Goal: Information Seeking & Learning: Find specific fact

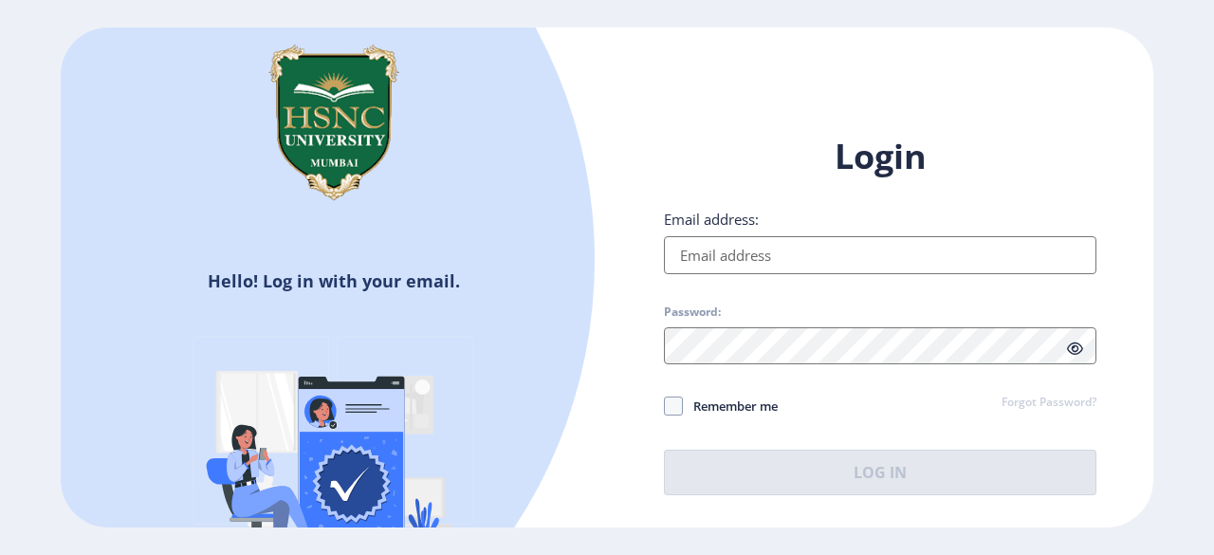
click at [751, 255] on input "Email address:" at bounding box center [880, 255] width 433 height 38
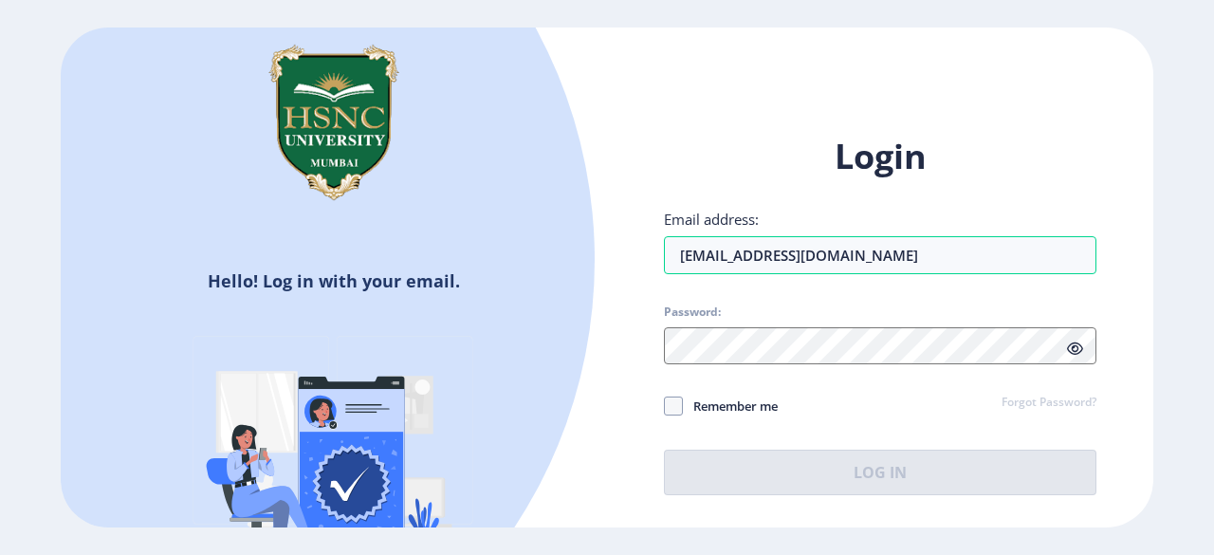
type input "[EMAIL_ADDRESS][DOMAIN_NAME]"
click at [829, 353] on div "Login Email address: [EMAIL_ADDRESS][DOMAIN_NAME] Password: Remember me Forgot …" at bounding box center [880, 314] width 433 height 361
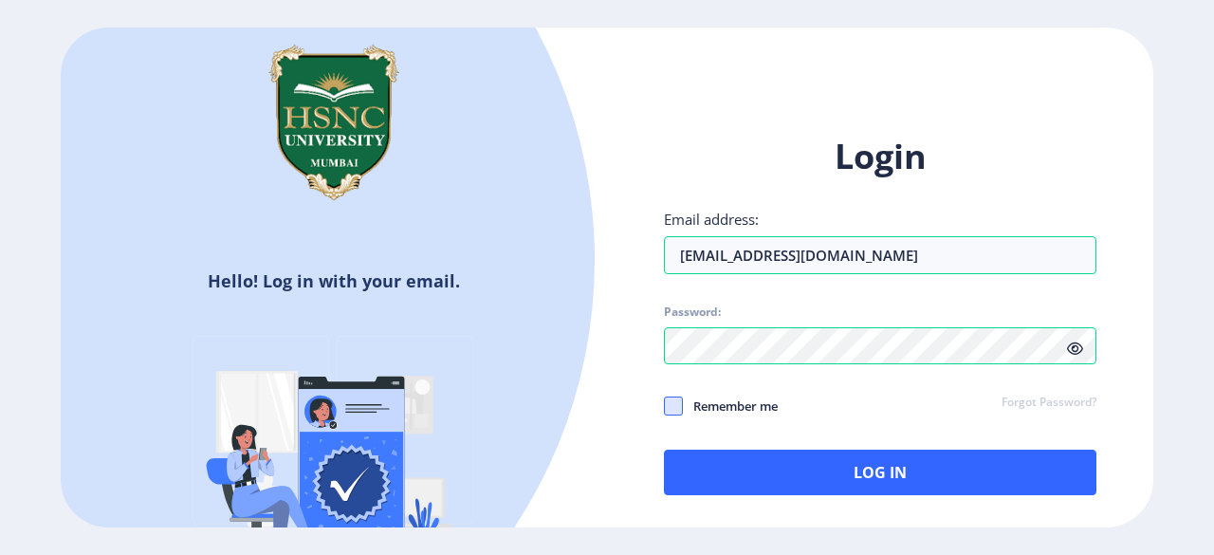
click at [664, 410] on span at bounding box center [673, 406] width 19 height 19
click at [664, 407] on input "Remember me" at bounding box center [664, 406] width 1 height 1
checkbox input "true"
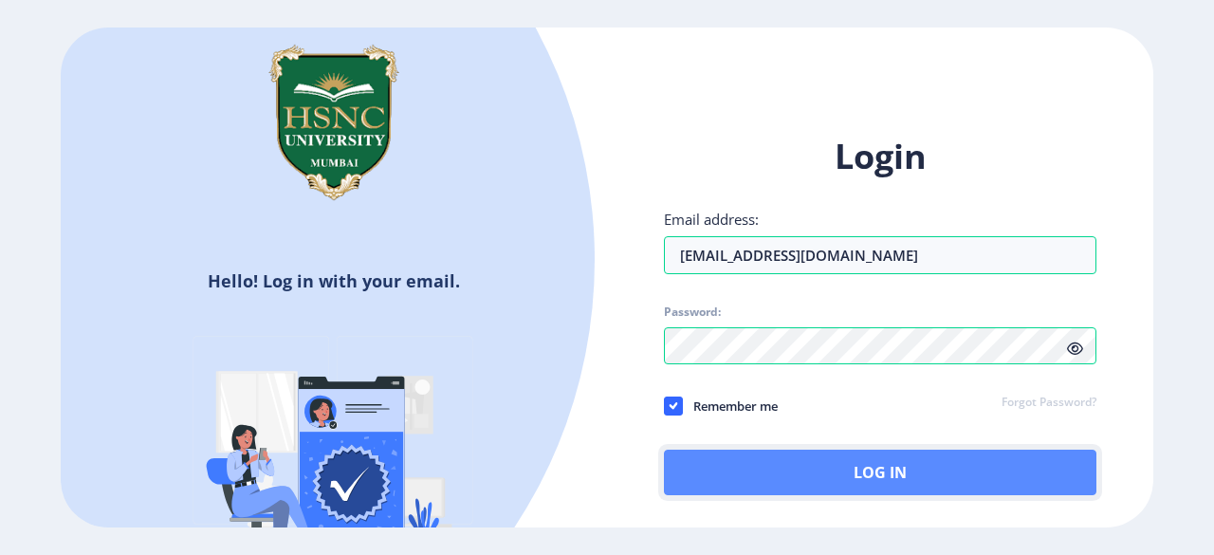
click at [869, 477] on button "Log In" at bounding box center [880, 473] width 433 height 46
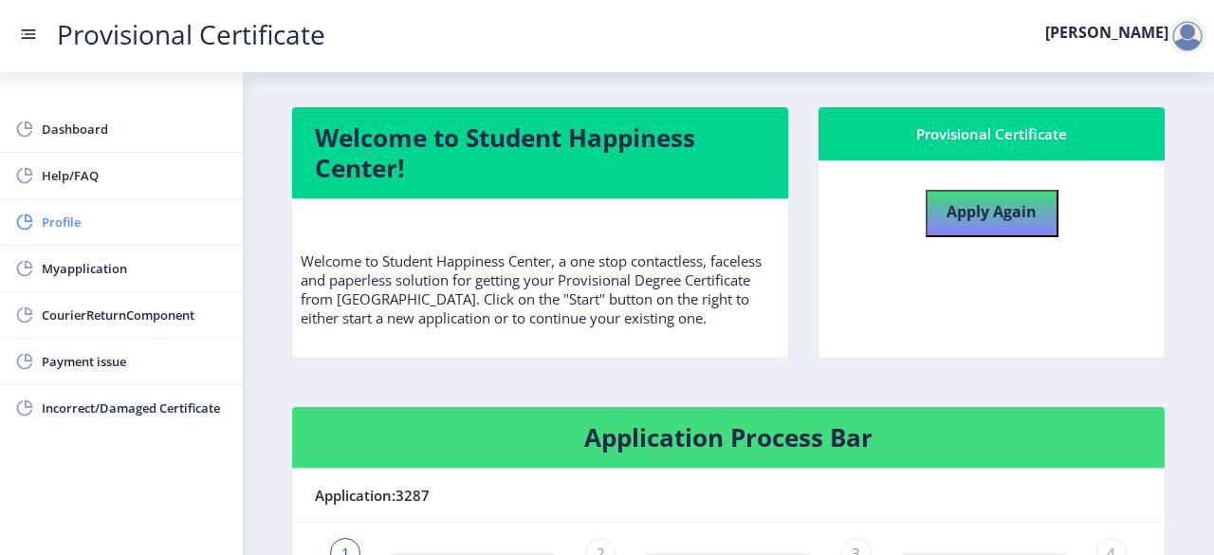
click at [91, 232] on span "Profile" at bounding box center [135, 222] width 186 height 23
select select "[DEMOGRAPHIC_DATA]"
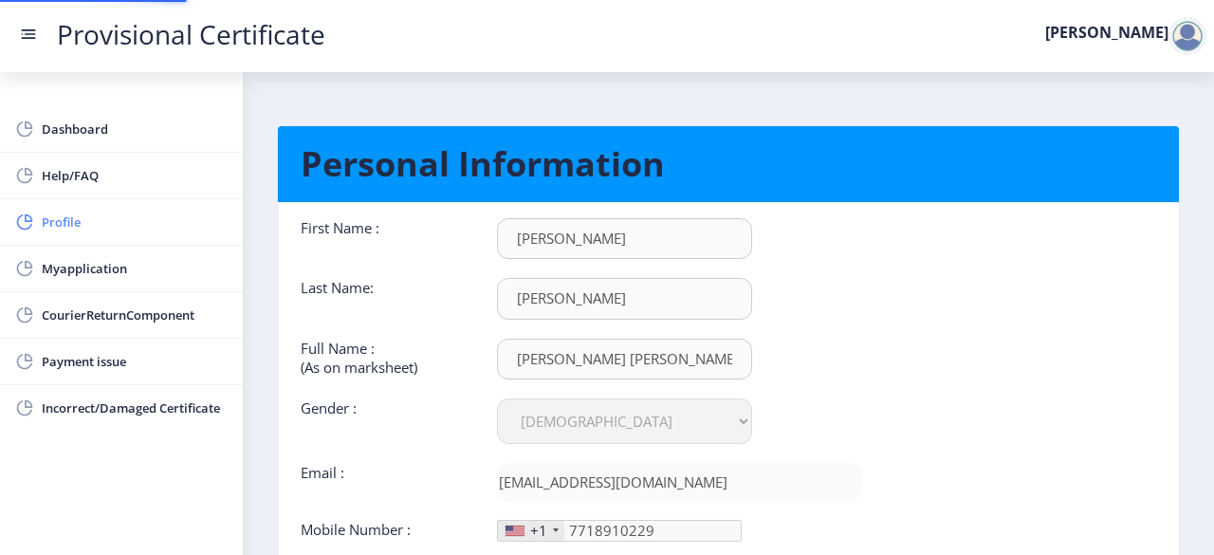
type input "[PHONE_NUMBER]"
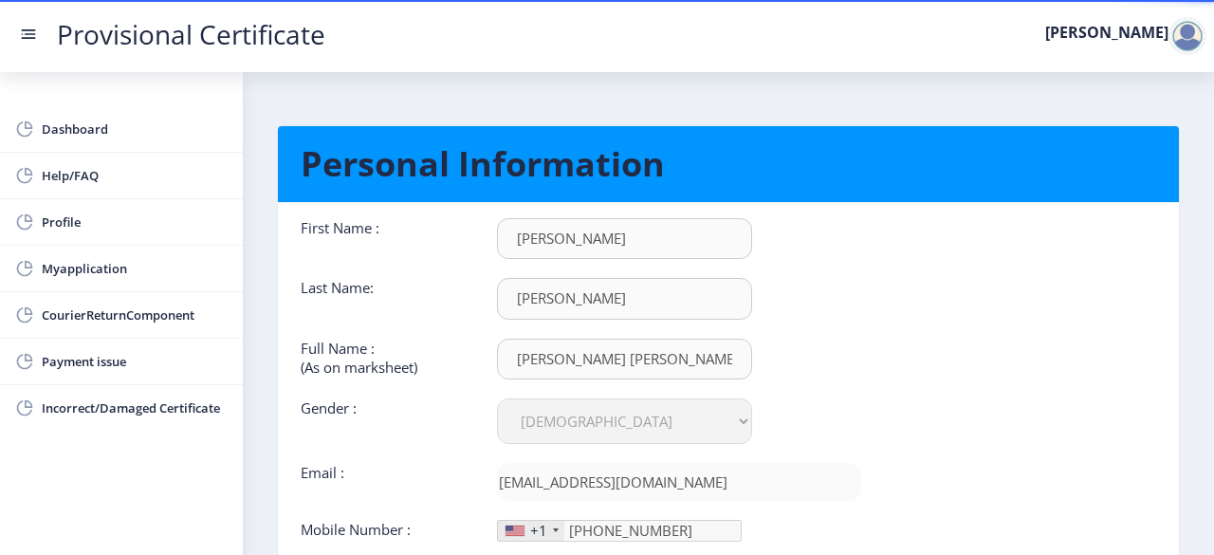
scroll to position [1, 0]
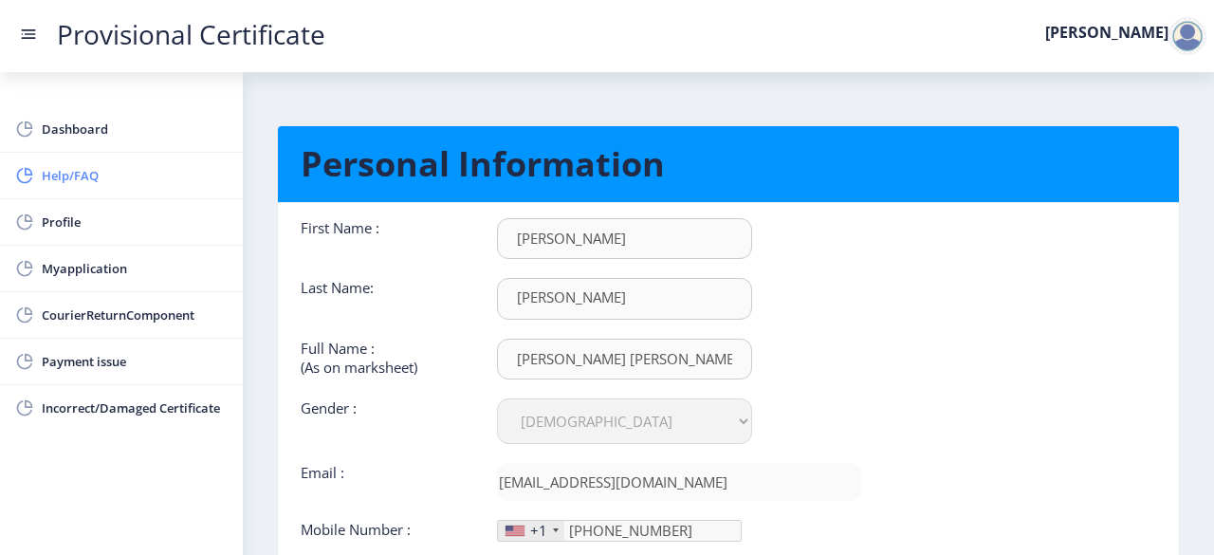
click at [108, 177] on span "Help/FAQ" at bounding box center [135, 175] width 186 height 23
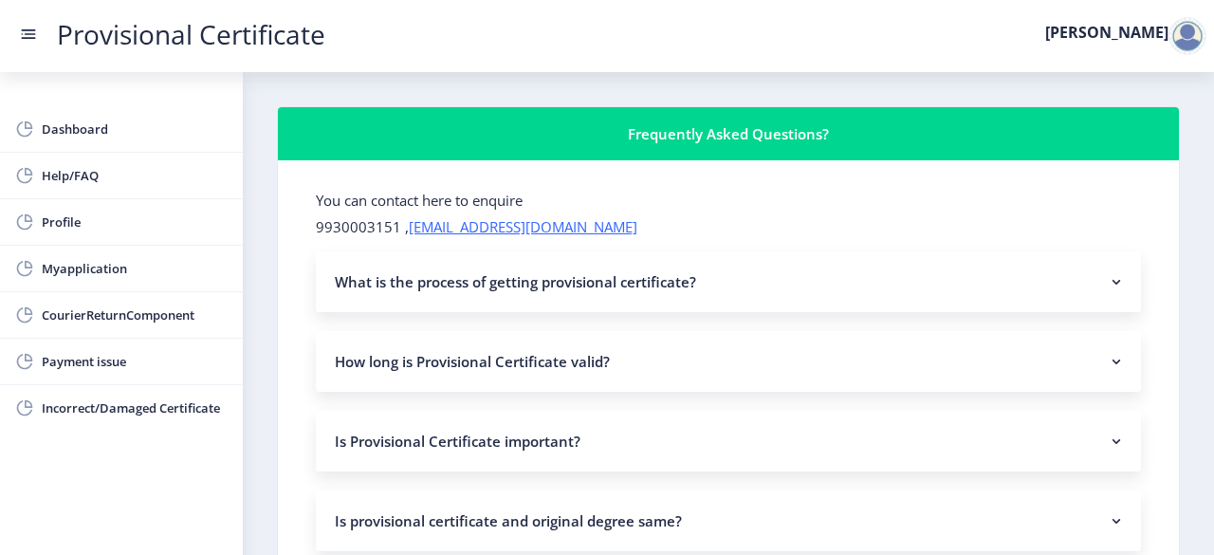
click at [816, 269] on nb-accordion-item-header "What is the process of getting provisional certificate?" at bounding box center [728, 281] width 825 height 61
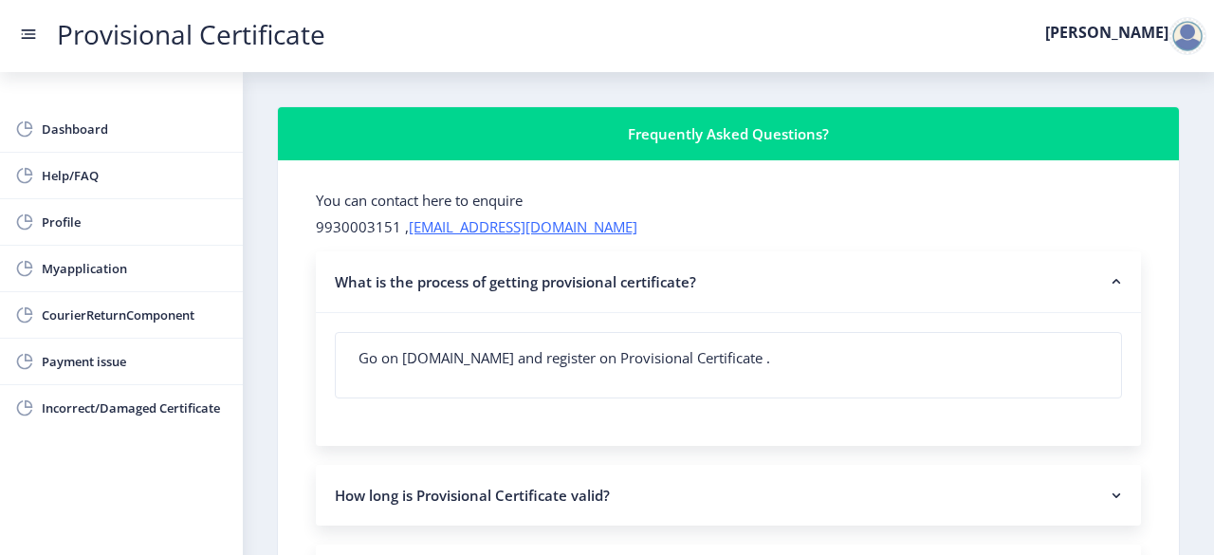
scroll to position [106, 0]
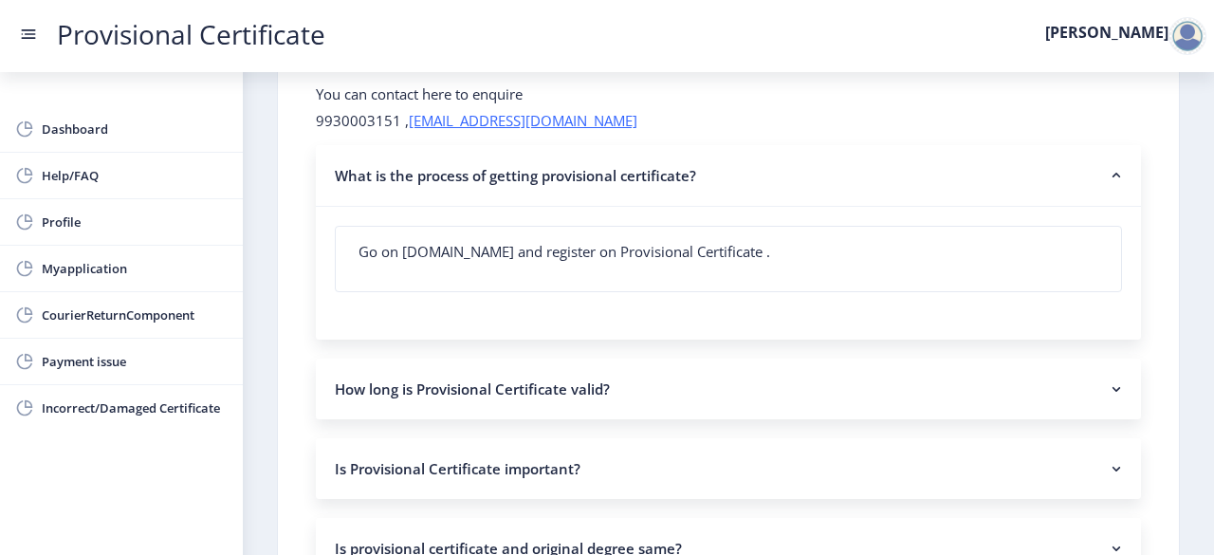
click at [784, 380] on nb-accordion-item-header "How long is Provisional Certificate valid?" at bounding box center [728, 389] width 825 height 61
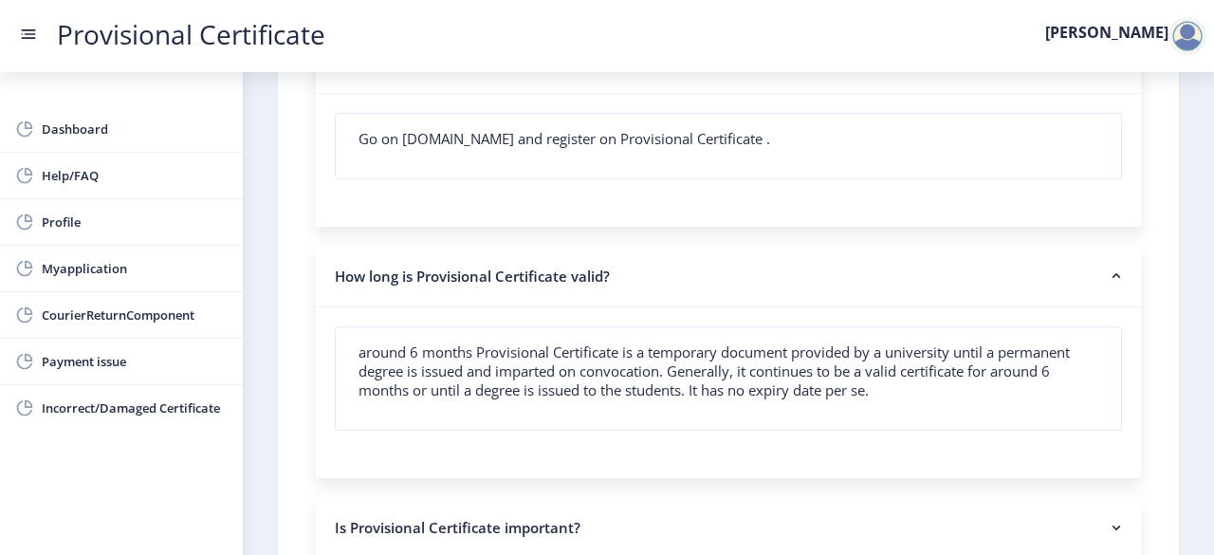
scroll to position [249, 0]
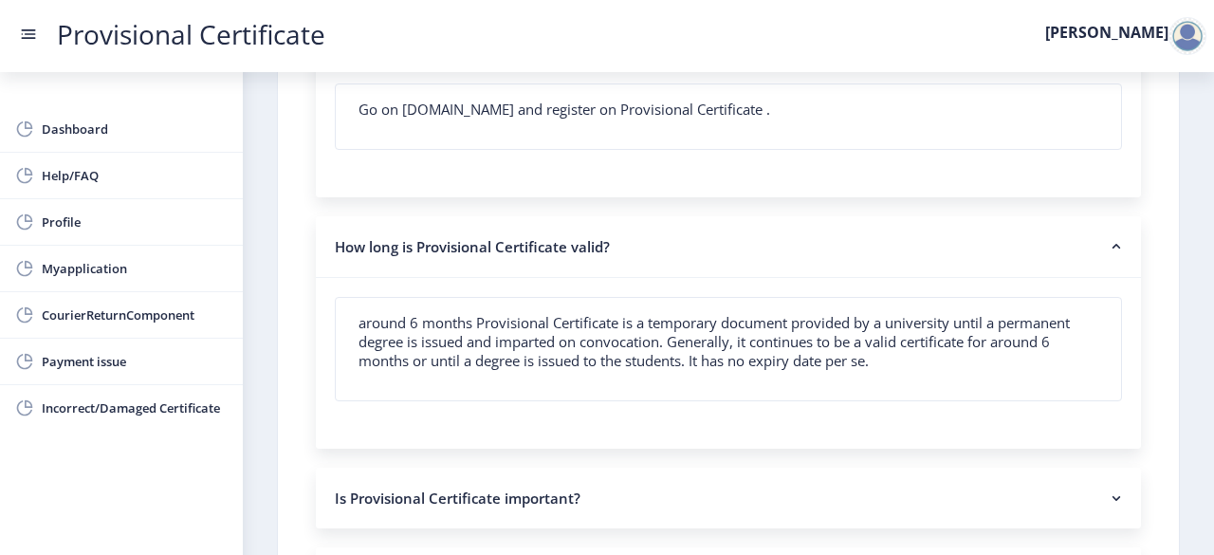
click at [913, 244] on nb-accordion-item-header "How long is Provisional Certificate valid?" at bounding box center [728, 247] width 825 height 62
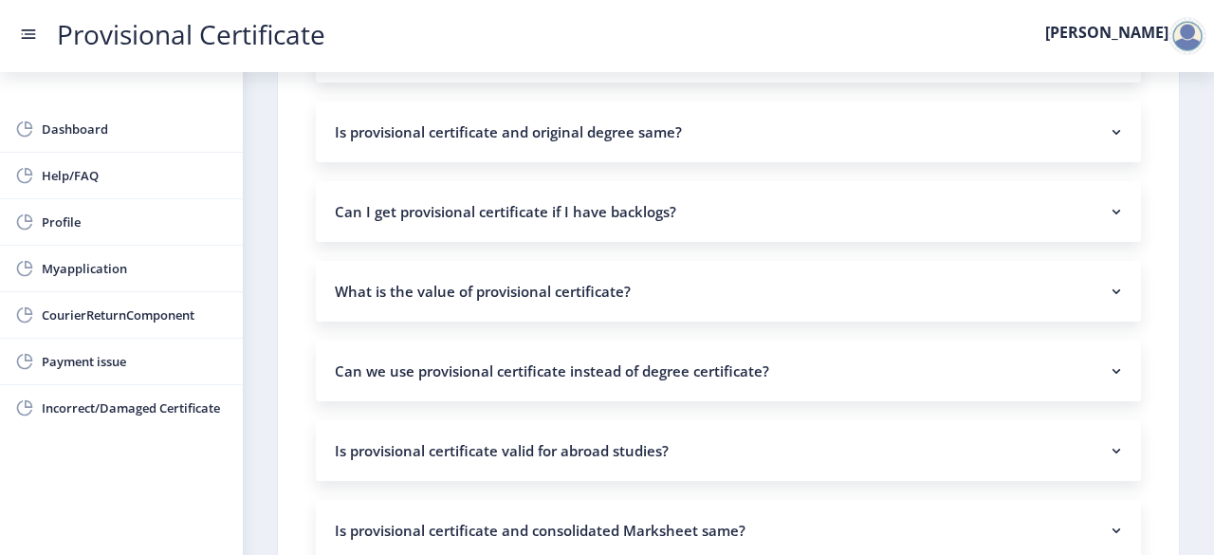
scroll to position [528, 0]
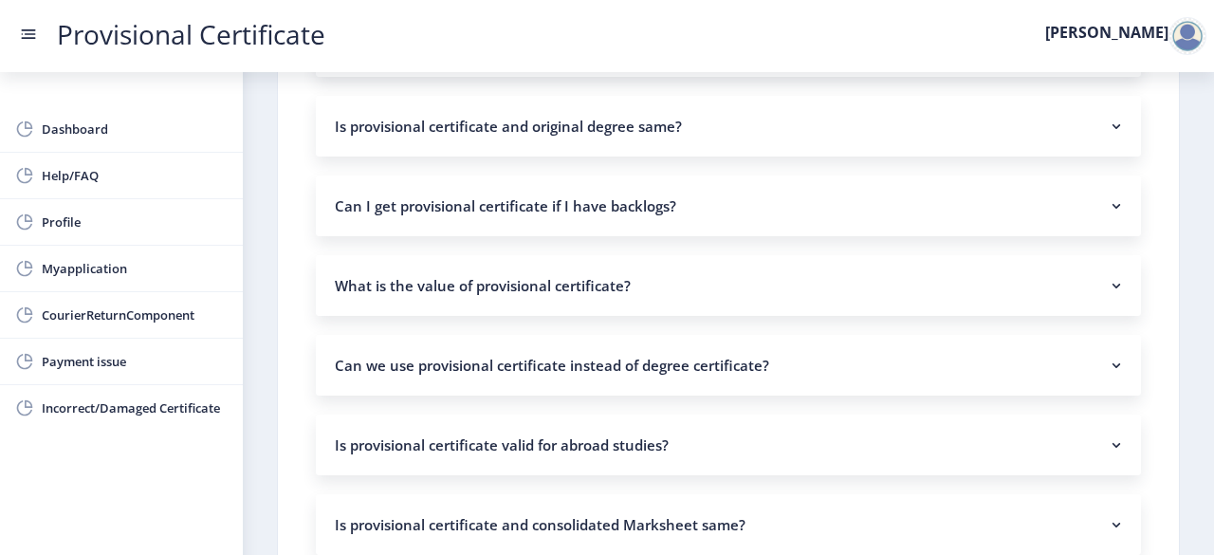
click at [918, 293] on nb-accordion-item-header "What is the value of provisional certificate?" at bounding box center [728, 285] width 825 height 61
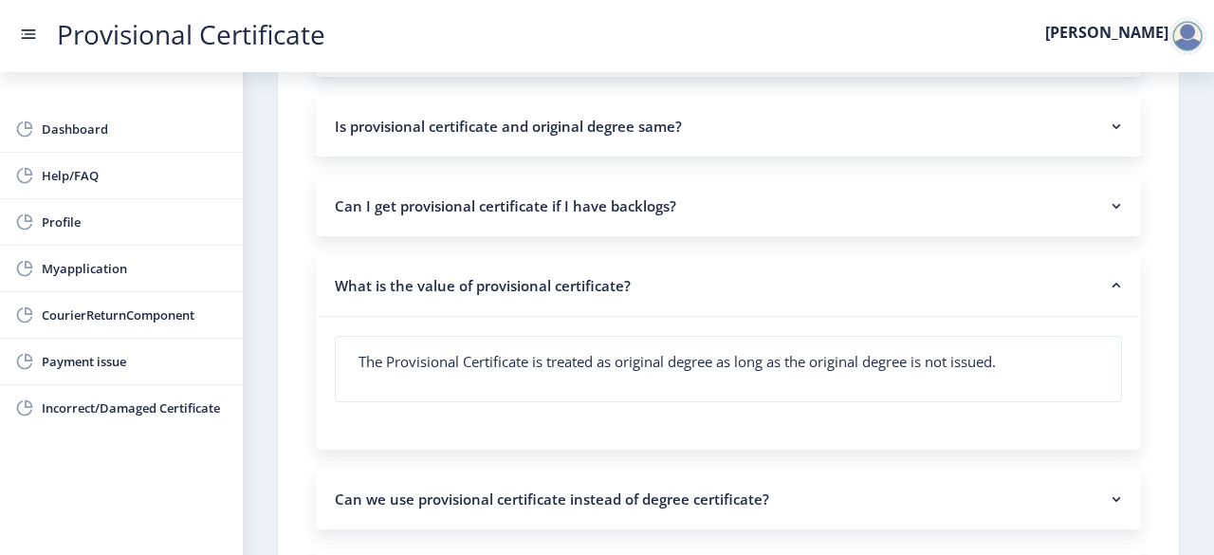
click at [918, 293] on nb-accordion-item-header "What is the value of provisional certificate?" at bounding box center [728, 286] width 825 height 62
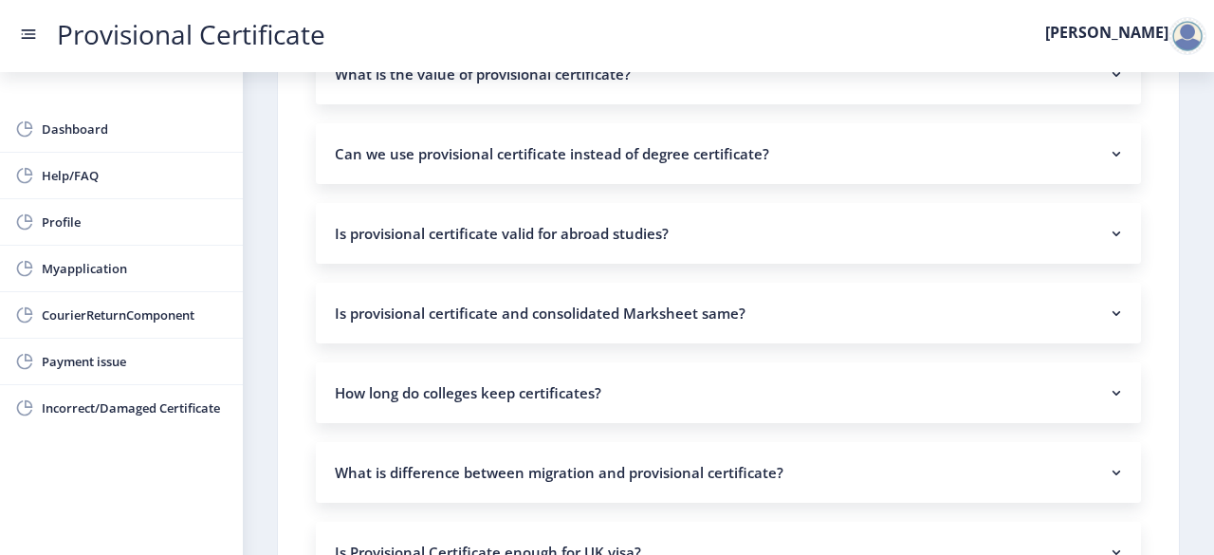
scroll to position [742, 0]
click at [890, 307] on nb-accordion-item-header "Is provisional certificate and consolidated Marksheet same?" at bounding box center [728, 311] width 825 height 61
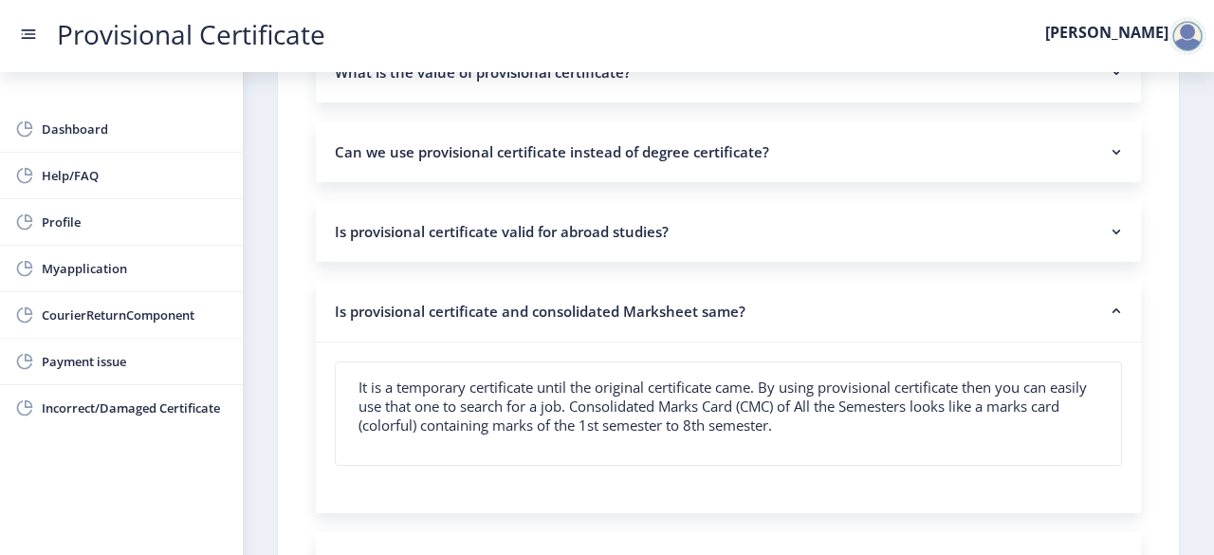
click at [890, 307] on nb-accordion-item-header "Is provisional certificate and consolidated Marksheet same?" at bounding box center [728, 312] width 825 height 62
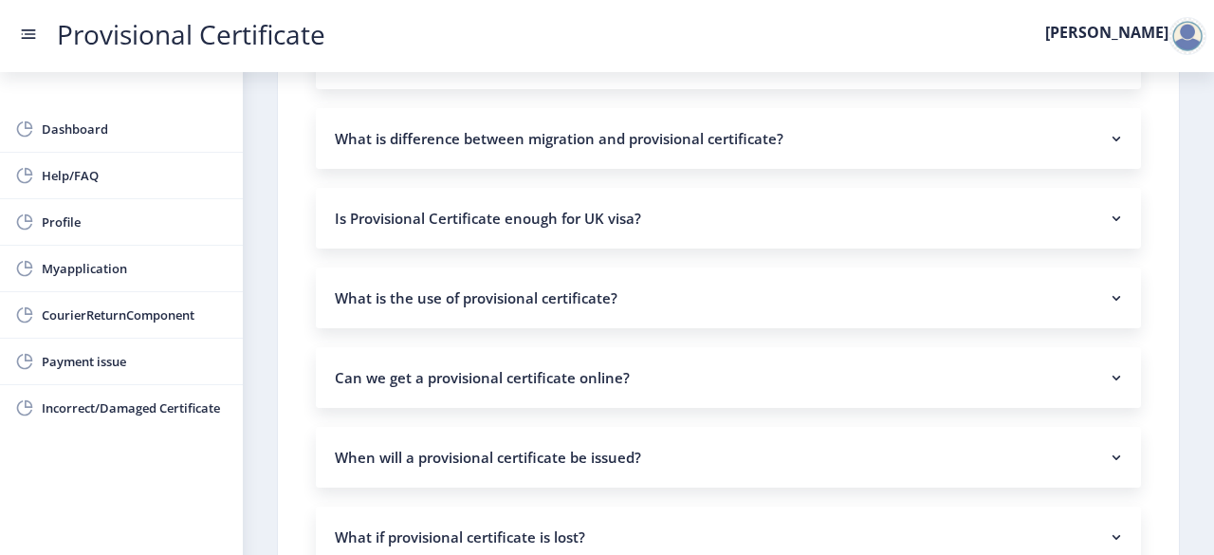
scroll to position [1082, 0]
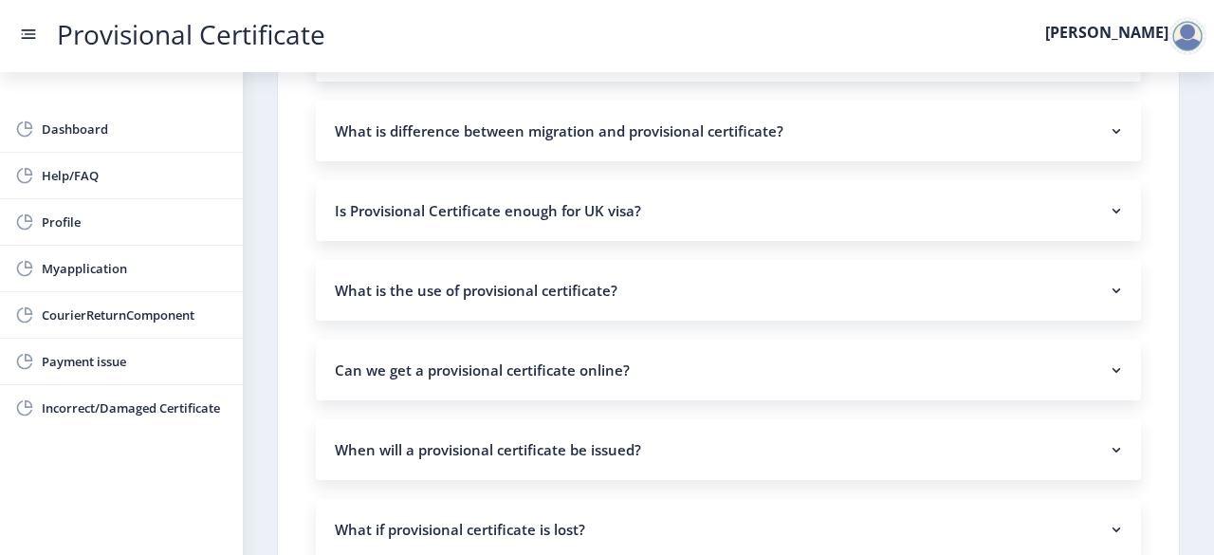
click at [669, 292] on nb-accordion-item-header "What is the use of provisional certificate?" at bounding box center [728, 290] width 825 height 61
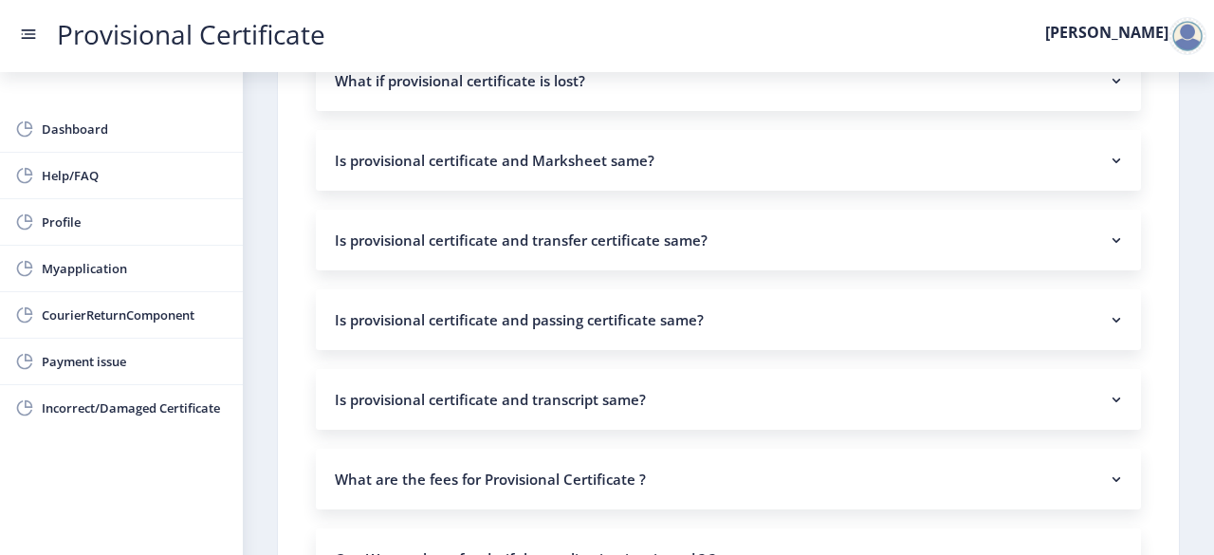
scroll to position [1703, 0]
click at [850, 326] on nb-accordion-item-header "Is provisional certificate and passing certificate same?" at bounding box center [728, 318] width 825 height 61
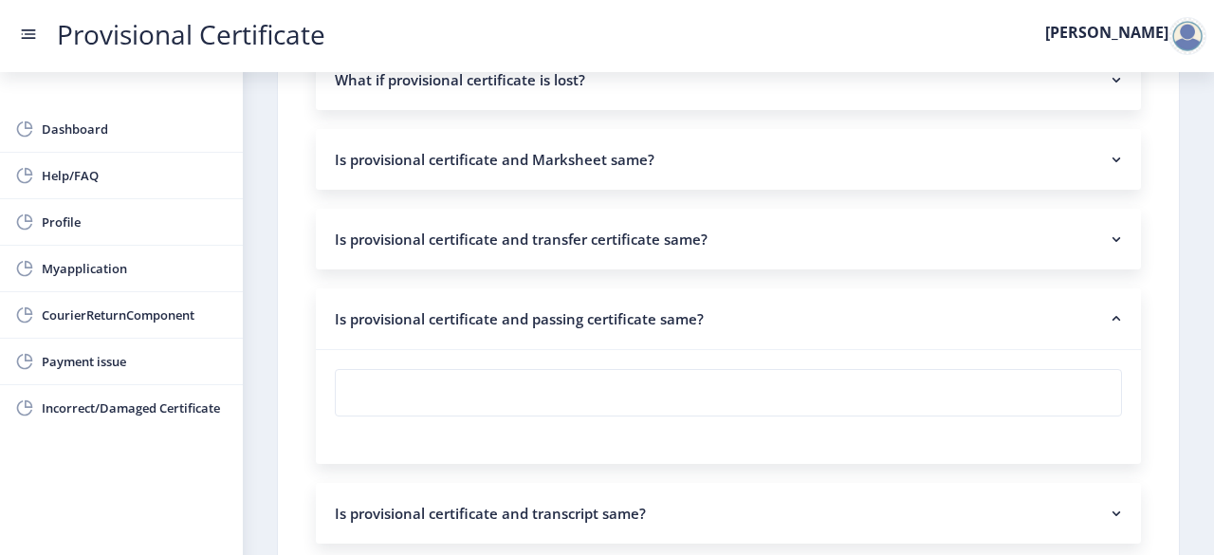
click at [850, 326] on nb-accordion-item-header "Is provisional certificate and passing certificate same?" at bounding box center [728, 319] width 825 height 62
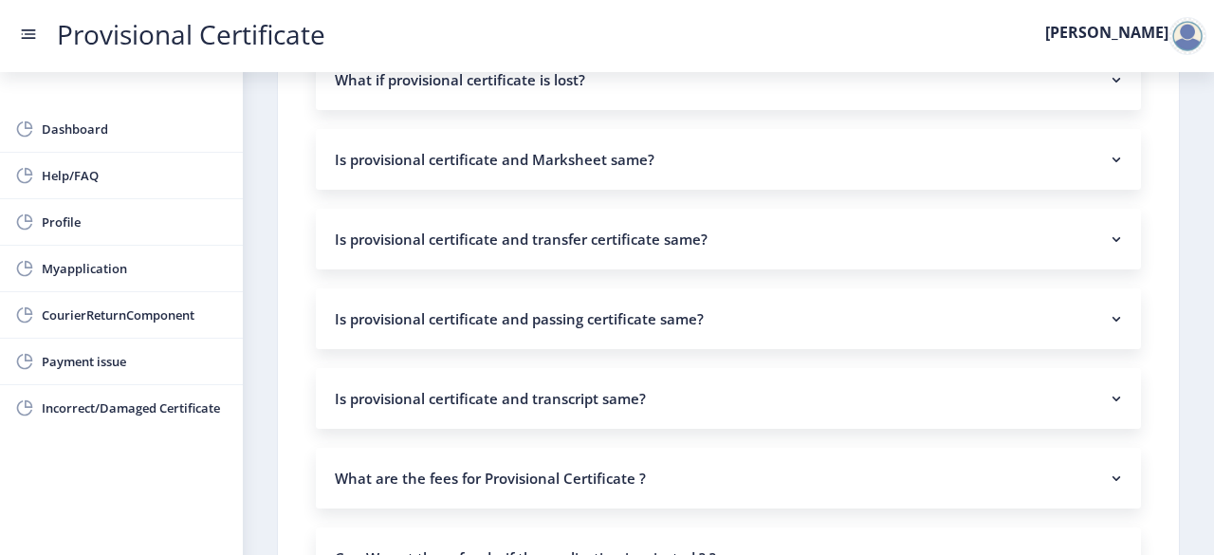
click at [850, 326] on nb-accordion-item-header "Is provisional certificate and passing certificate same?" at bounding box center [728, 318] width 825 height 61
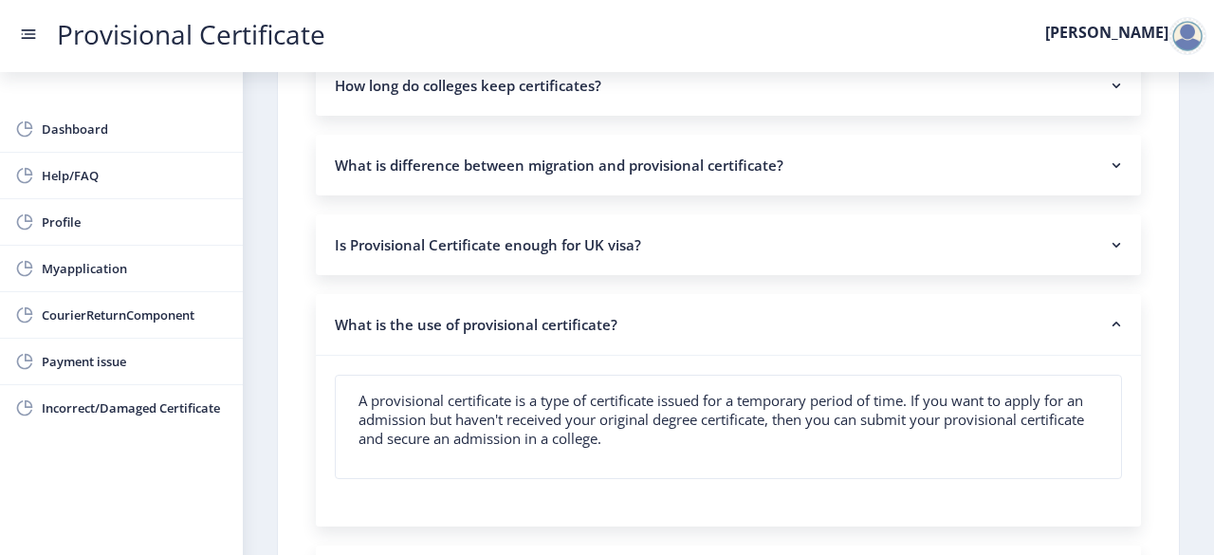
scroll to position [1053, 0]
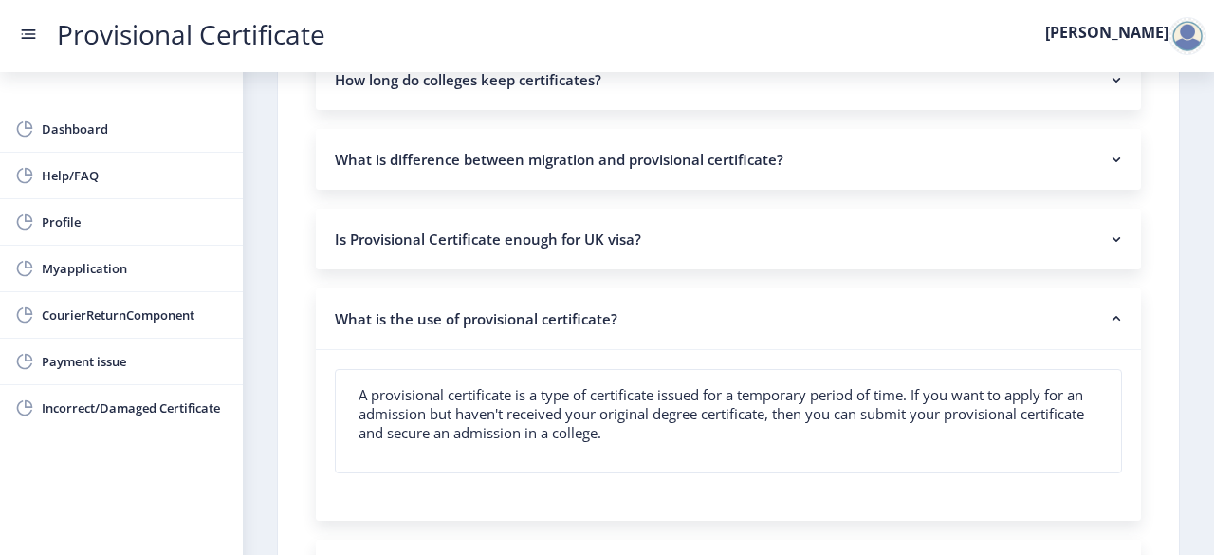
click at [769, 324] on nb-accordion-item-header "What is the use of provisional certificate?" at bounding box center [728, 319] width 825 height 62
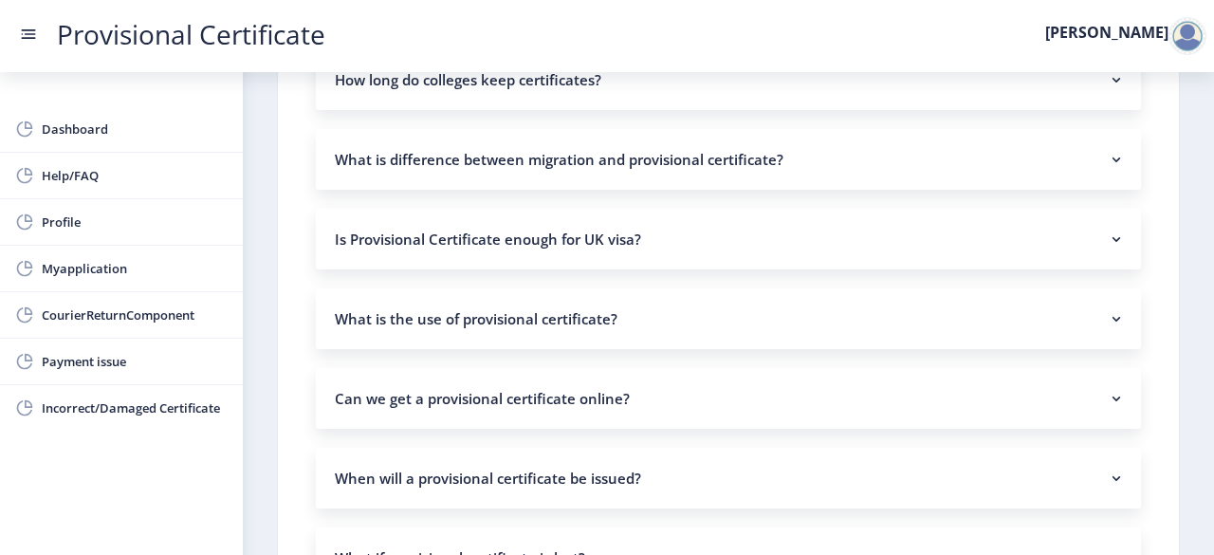
click at [769, 324] on nb-accordion-item-header "What is the use of provisional certificate?" at bounding box center [728, 318] width 825 height 61
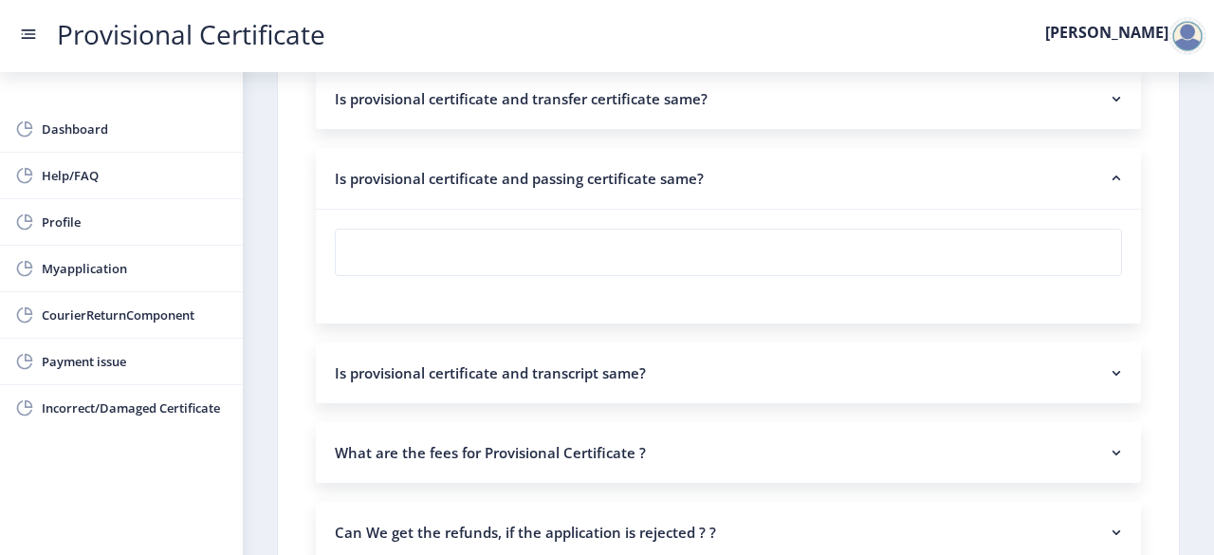
scroll to position [1866, 0]
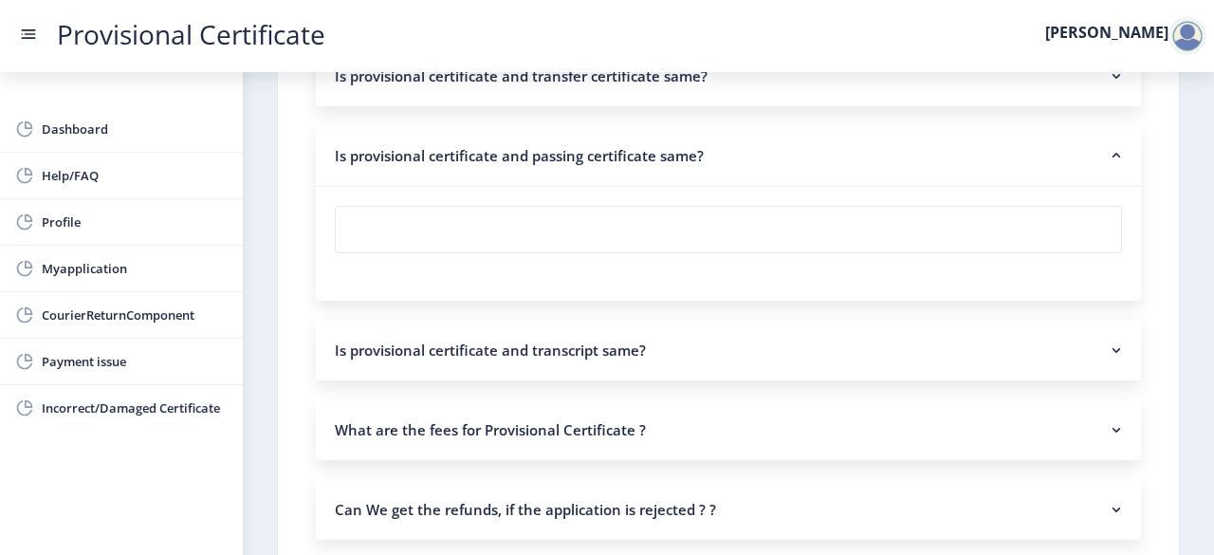
click at [1191, 46] on div at bounding box center [1188, 36] width 38 height 38
click at [1125, 147] on span "Log out" at bounding box center [1138, 138] width 121 height 23
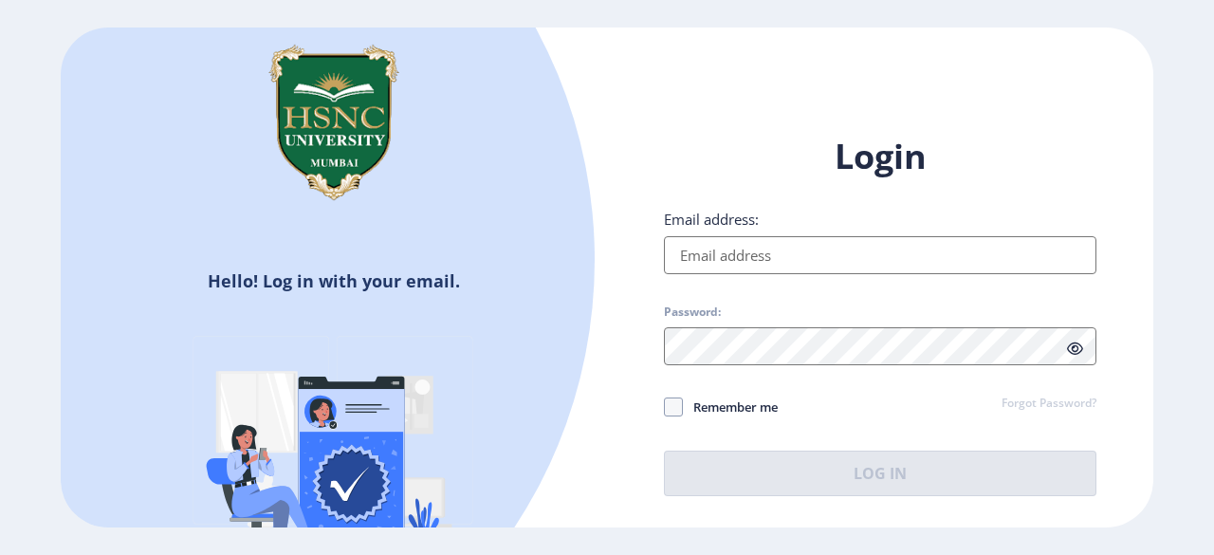
type input "[EMAIL_ADDRESS][DOMAIN_NAME]"
